Goal: Task Accomplishment & Management: Use online tool/utility

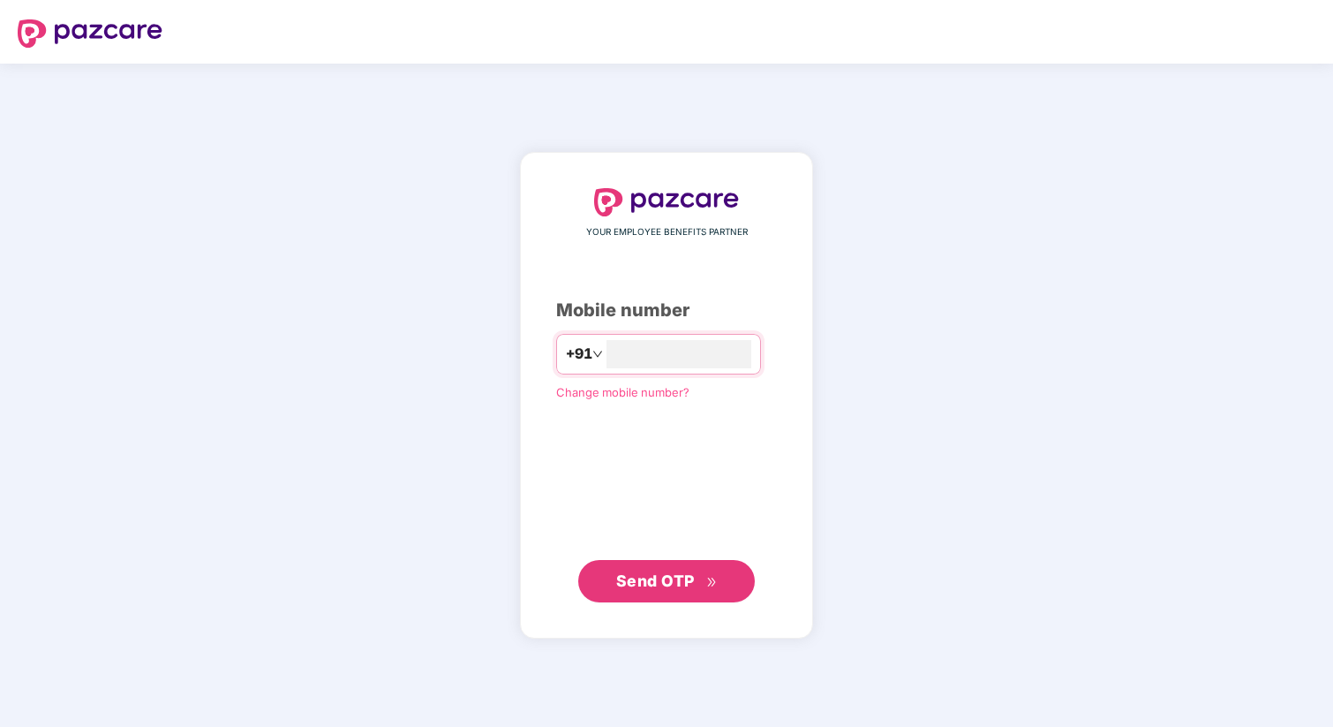
type input "**********"
click at [649, 579] on span "Send OTP" at bounding box center [655, 580] width 79 height 19
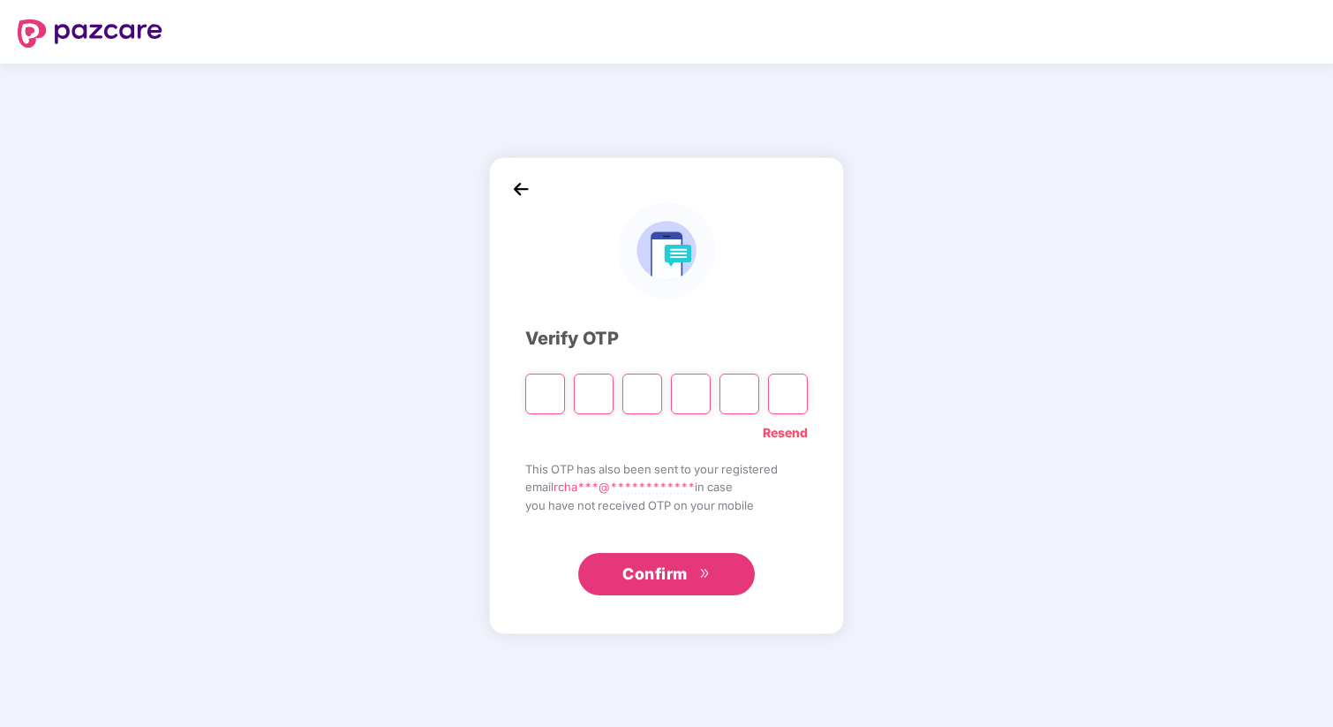
type input "*"
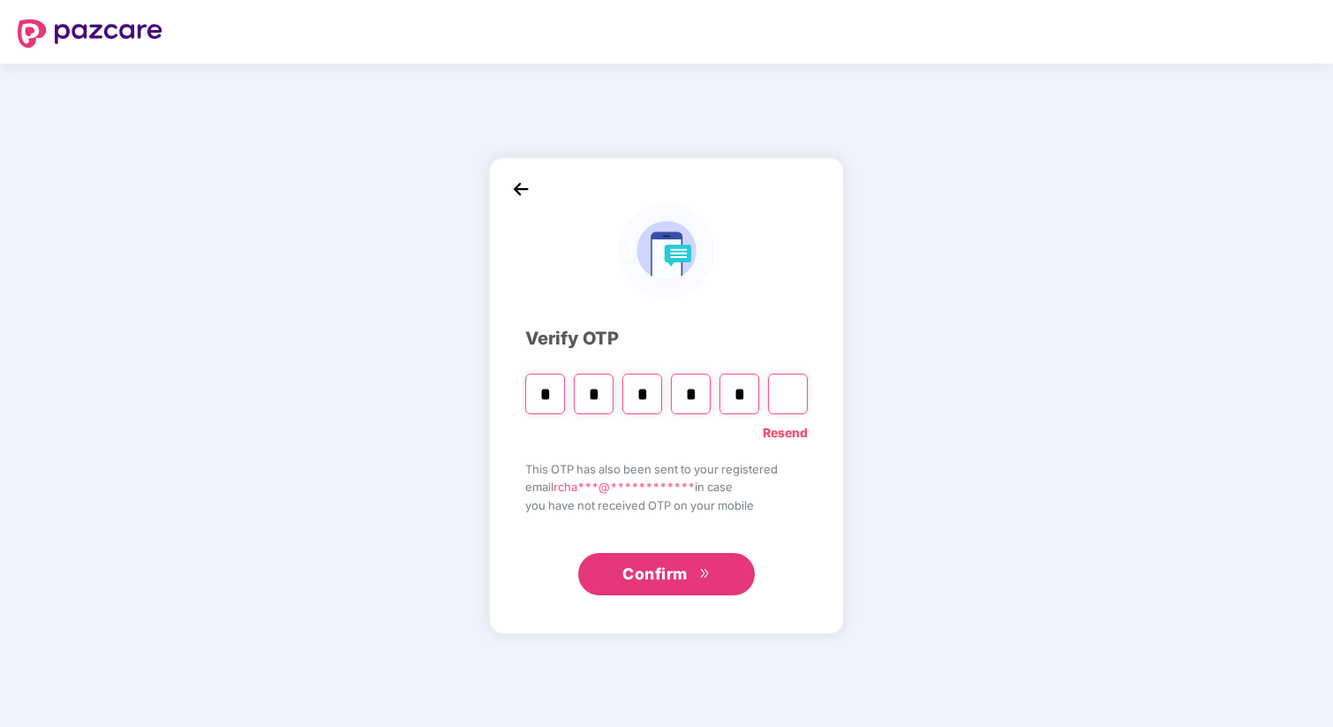
type input "*"
